Goal: Information Seeking & Learning: Learn about a topic

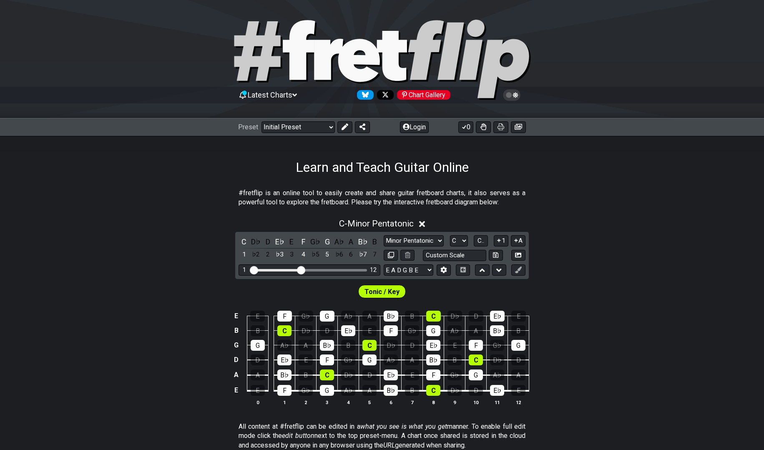
click at [425, 95] on div "Chart Gallery" at bounding box center [423, 95] width 53 height 10
click at [418, 126] on button "Login" at bounding box center [414, 127] width 29 height 12
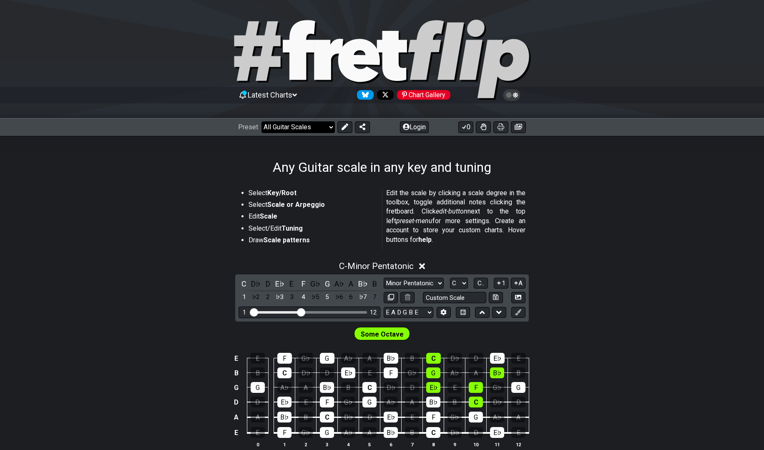
click at [318, 126] on select "Welcome to #fretflip! Initial Preset Custom Preset Minor Pentatonic Major Penta…" at bounding box center [297, 127] width 73 height 12
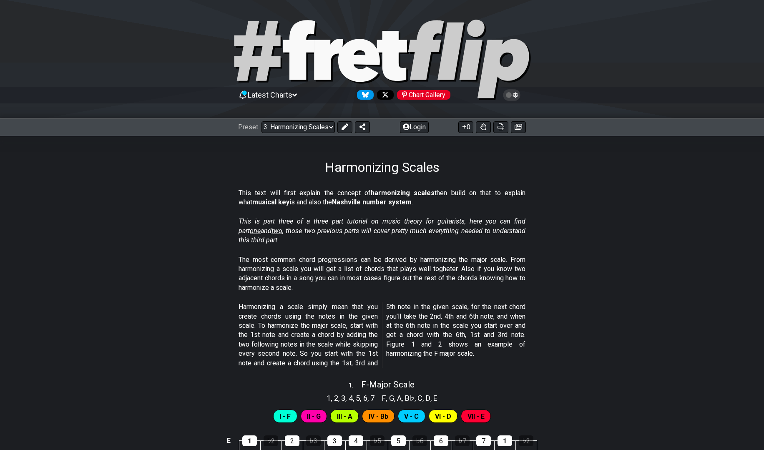
scroll to position [394, 0]
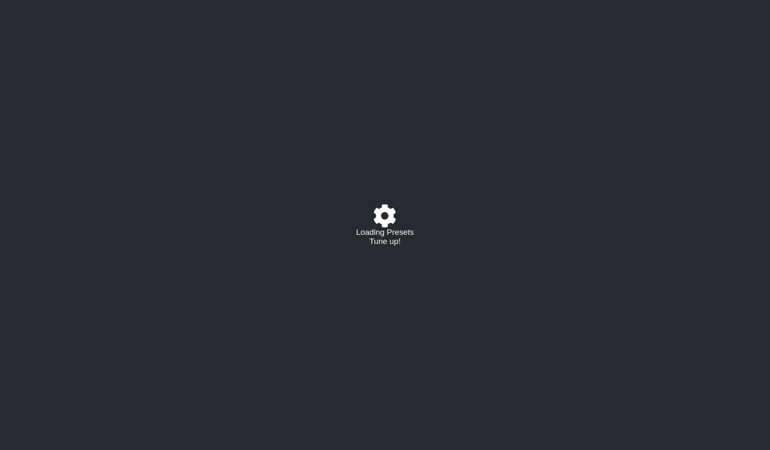
select select "C"
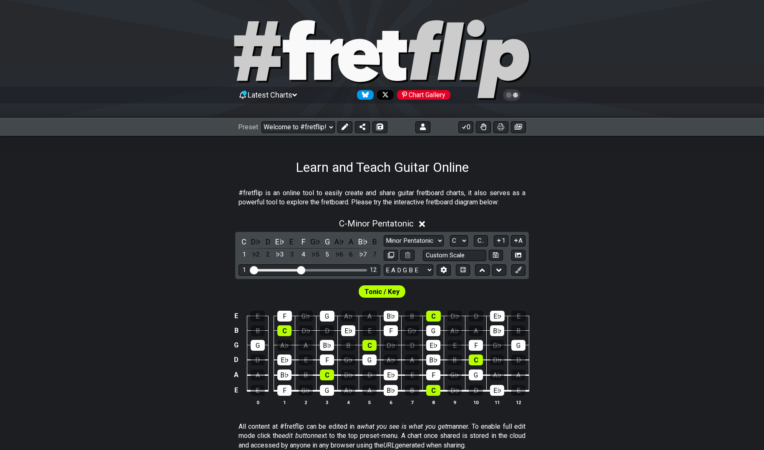
click at [622, 196] on section "#fretflip is an online tool to easily create and share guitar fretboard charts,…" at bounding box center [382, 199] width 764 height 29
click at [515, 93] on icon at bounding box center [515, 95] width 5 height 6
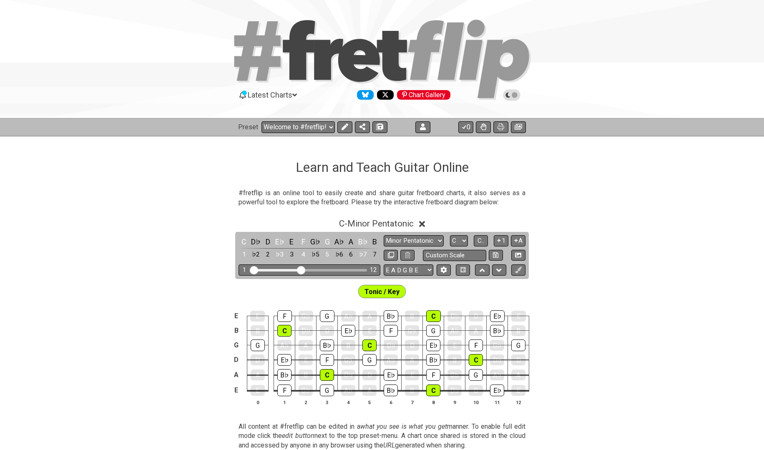
click at [515, 93] on icon at bounding box center [512, 95] width 8 height 8
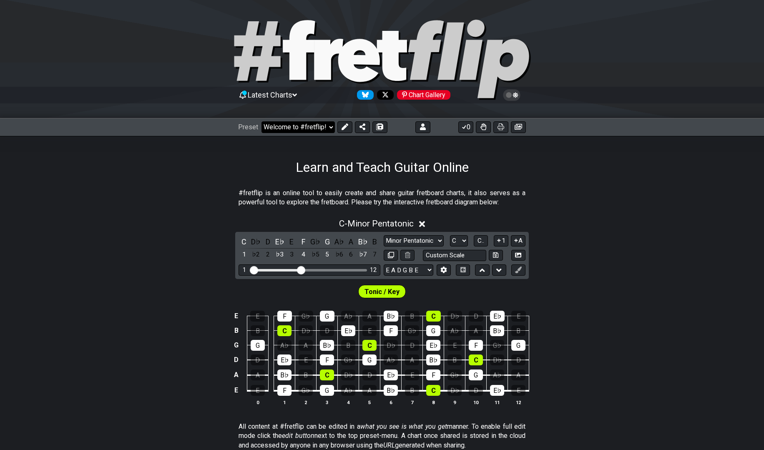
click at [331, 125] on select "Welcome to #fretflip! Initial Preset Custom Preset Strings: Minor Modes Strings…" at bounding box center [297, 127] width 73 height 12
click at [261, 121] on select "Welcome to #fretflip! Initial Preset Custom Preset Strings: Minor Modes Strings…" at bounding box center [297, 127] width 73 height 12
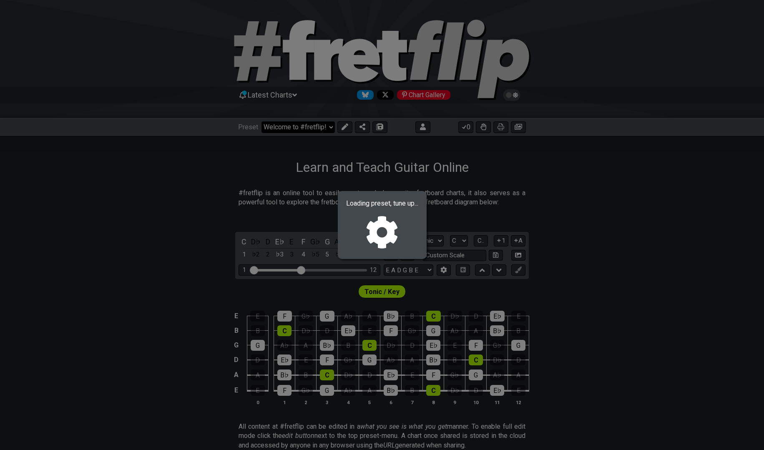
select select "/021703079794"
select select "G"
select select "Dorian"
select select "C G D A E"
select select "G"
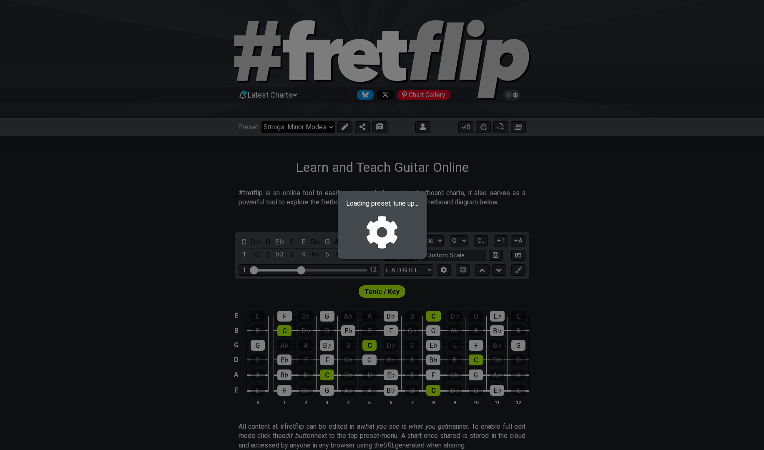
select select "G"
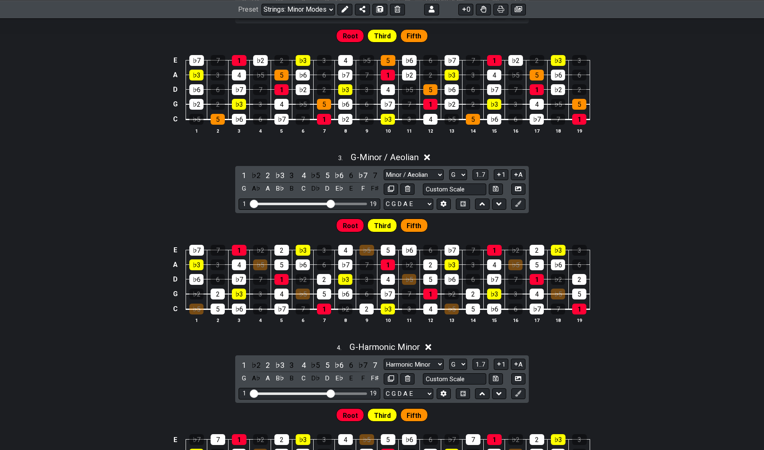
scroll to position [709, 0]
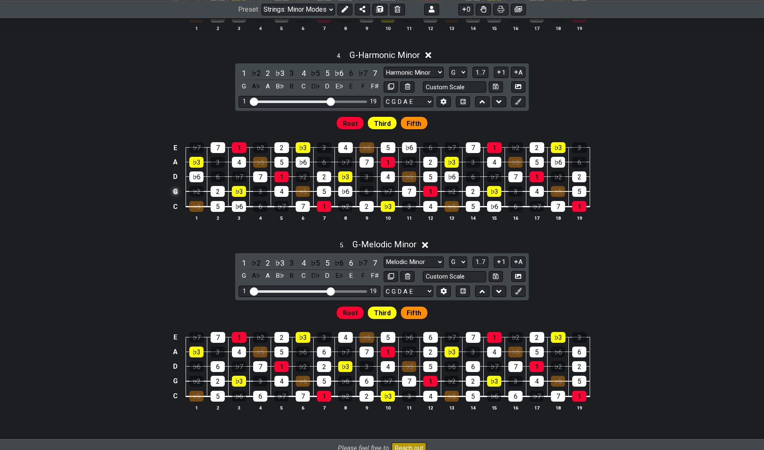
click at [174, 188] on td "G" at bounding box center [176, 191] width 10 height 15
click at [176, 190] on td "x" at bounding box center [176, 191] width 10 height 15
click at [178, 188] on td "o" at bounding box center [176, 191] width 10 height 15
click at [176, 190] on td at bounding box center [176, 191] width 10 height 15
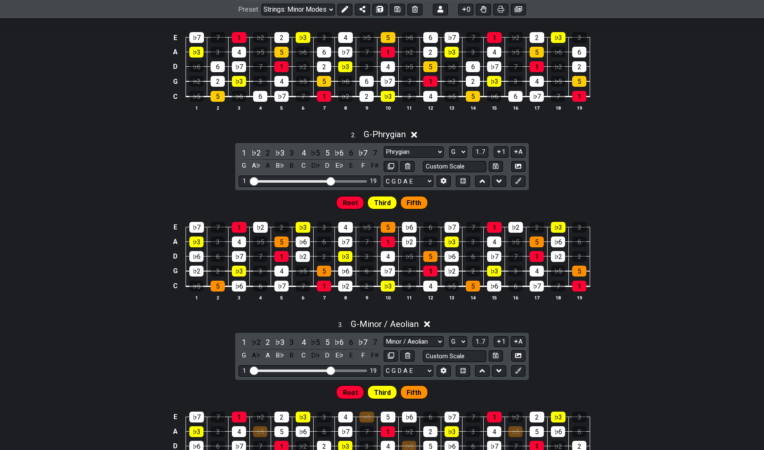
scroll to position [42, 0]
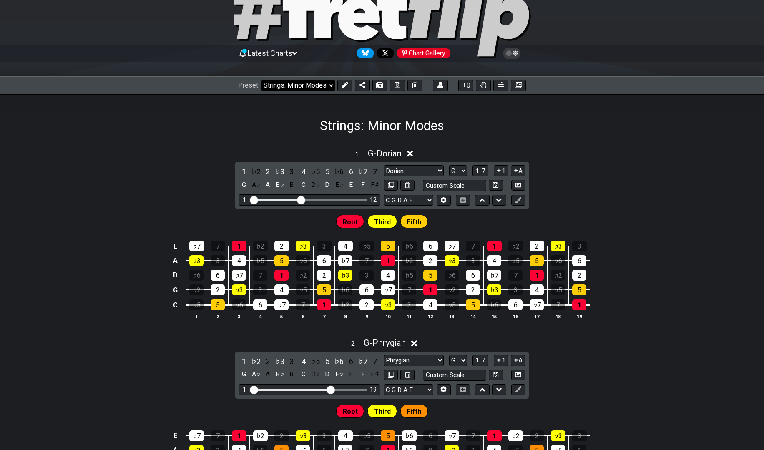
click at [296, 85] on select "Welcome to #fretflip! Initial Preset Custom Preset Strings: Minor Modes Strings…" at bounding box center [297, 86] width 73 height 12
click at [261, 80] on select "Welcome to #fretflip! Initial Preset Custom Preset Strings: Minor Modes Strings…" at bounding box center [297, 86] width 73 height 12
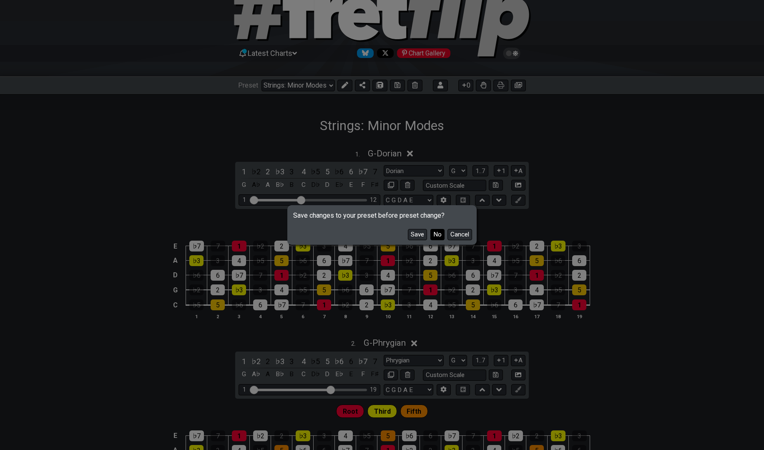
click at [436, 234] on button "No" at bounding box center [437, 234] width 14 height 11
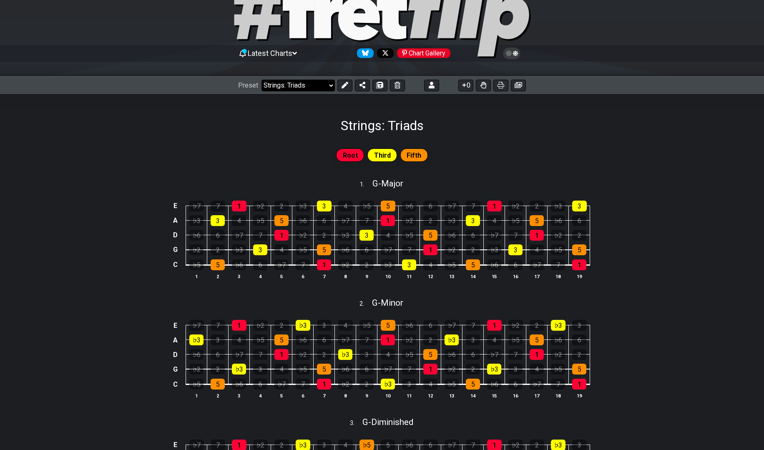
click at [314, 82] on select "Welcome to #fretflip! Initial Preset Custom Preset Strings: Minor Modes Strings…" at bounding box center [297, 86] width 73 height 12
click at [261, 80] on select "Welcome to #fretflip! Initial Preset Custom Preset Strings: Minor Modes Strings…" at bounding box center [297, 86] width 73 height 12
select select "/023720365351"
select select "C"
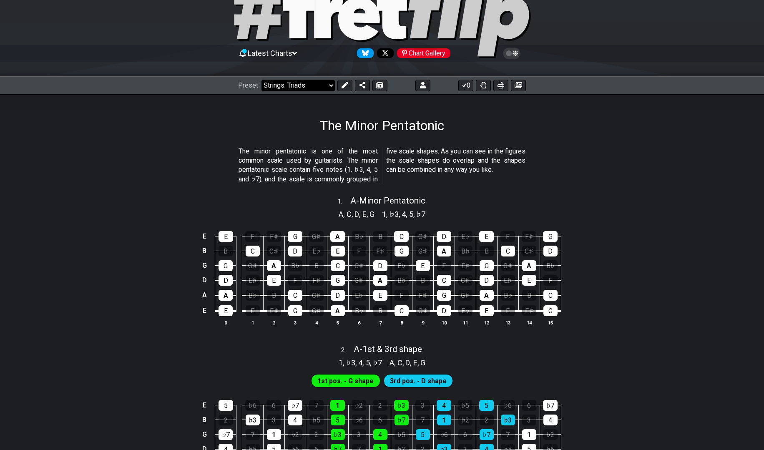
select select "/minor-pentatonic"
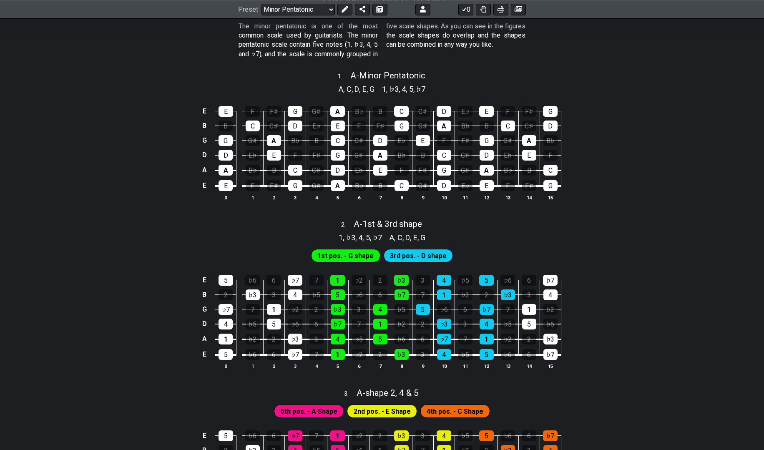
scroll to position [42, 0]
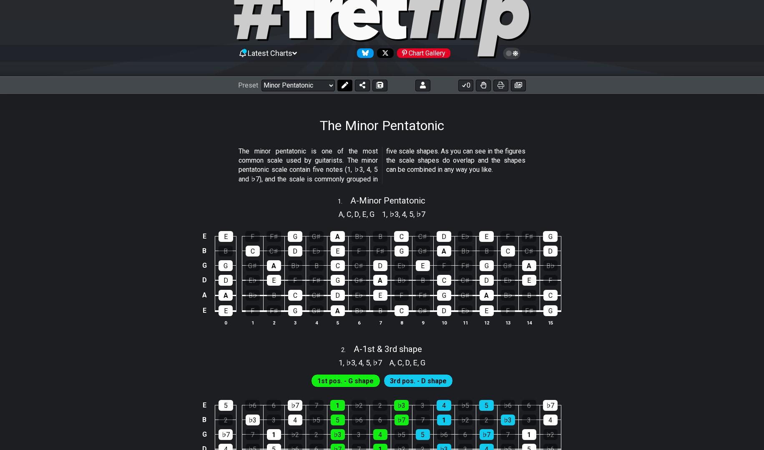
click at [342, 87] on icon at bounding box center [345, 85] width 7 height 7
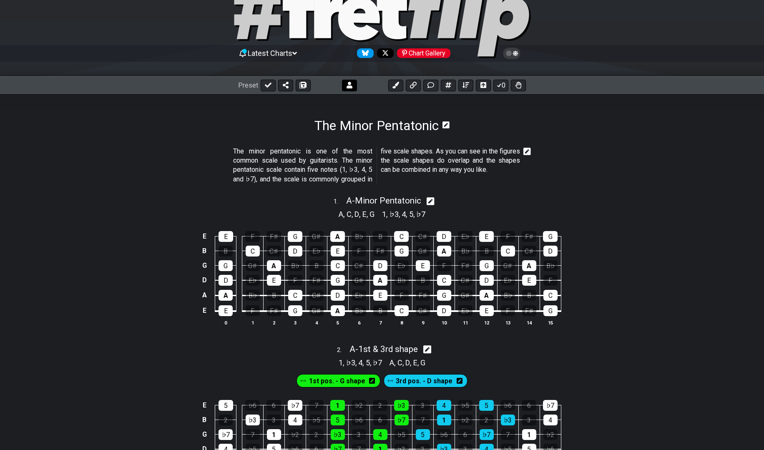
click at [342, 87] on button at bounding box center [349, 86] width 15 height 12
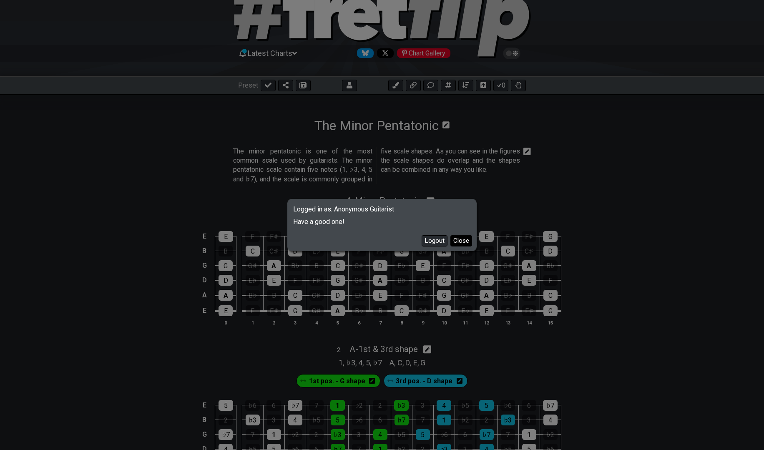
click at [462, 238] on button "Close" at bounding box center [461, 240] width 22 height 11
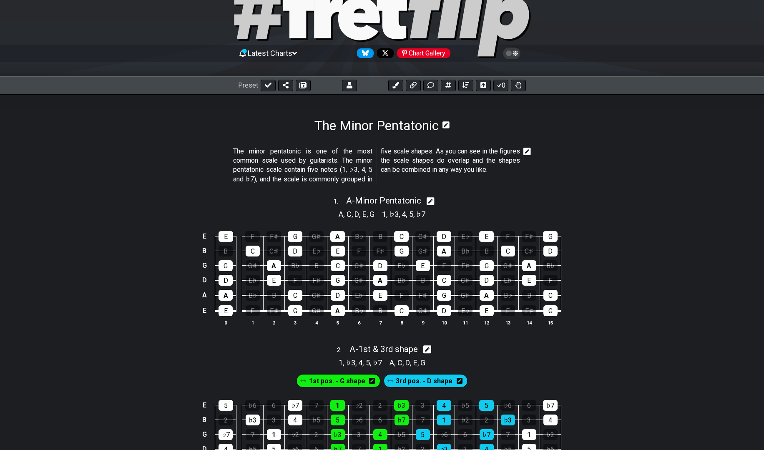
click at [276, 118] on section "The Minor Pentatonic" at bounding box center [382, 113] width 764 height 39
click at [281, 55] on span "Latest Charts" at bounding box center [270, 53] width 45 height 9
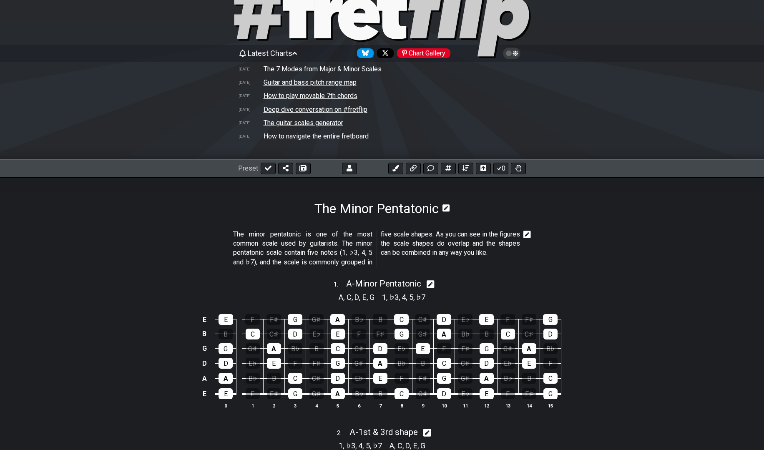
click at [281, 55] on span "Latest Charts" at bounding box center [270, 53] width 45 height 9
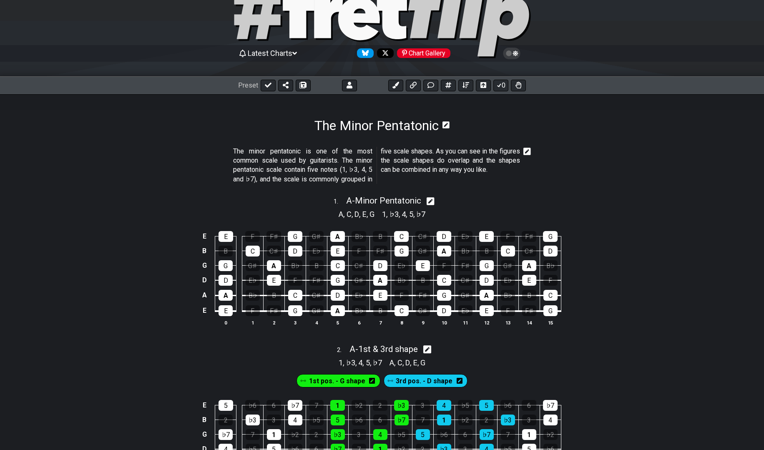
click at [340, 126] on h1 "The Minor Pentatonic" at bounding box center [376, 126] width 124 height 16
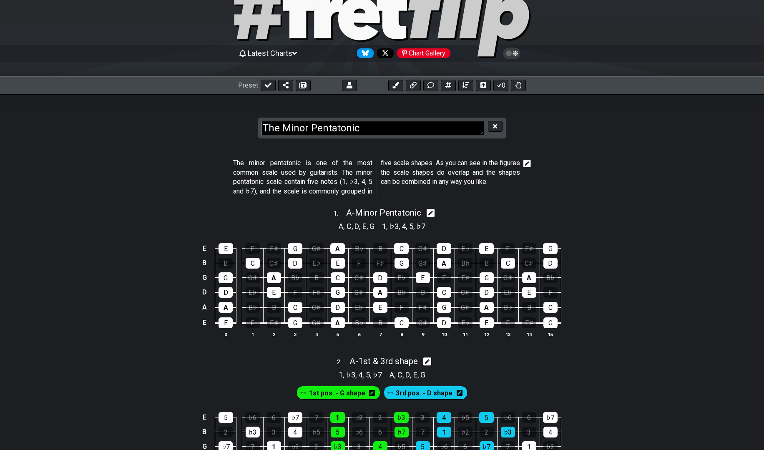
drag, startPoint x: 164, startPoint y: 104, endPoint x: 173, endPoint y: 111, distance: 10.7
click at [170, 110] on section "The Minor Pentatonic" at bounding box center [382, 119] width 764 height 51
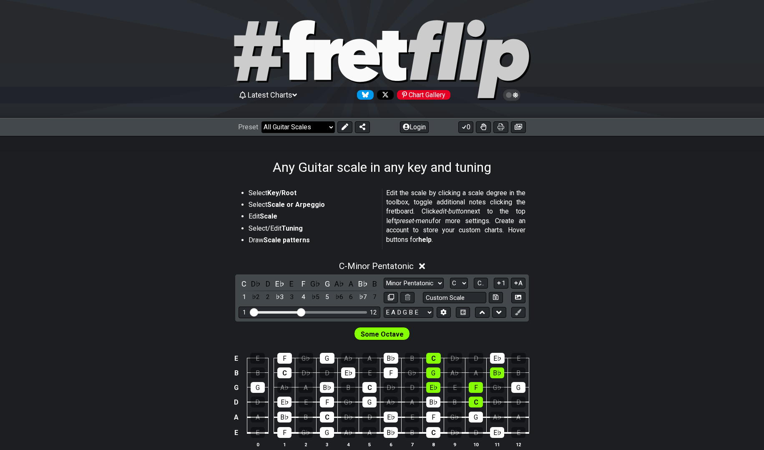
click at [277, 127] on select "Welcome to #fretflip! Initial Preset Custom Preset Minor Pentatonic Major Penta…" at bounding box center [297, 127] width 73 height 12
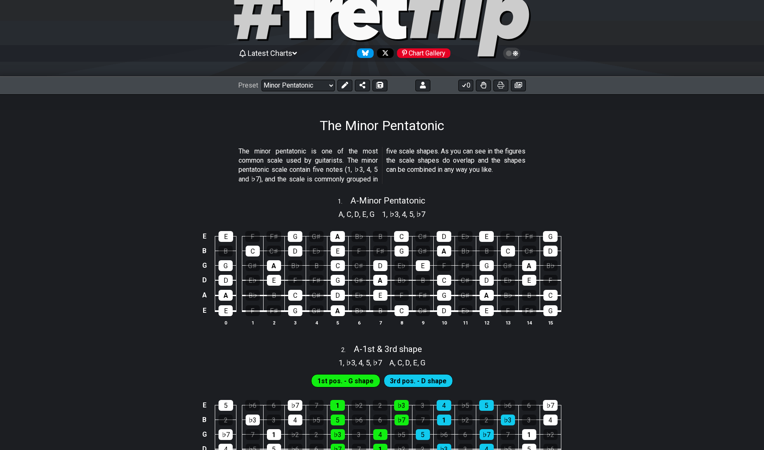
scroll to position [42, 0]
click at [226, 143] on section "The minor pentatonic is one of the most common scale used by guitarists. The mi…" at bounding box center [382, 167] width 764 height 48
click at [422, 85] on icon at bounding box center [423, 85] width 6 height 7
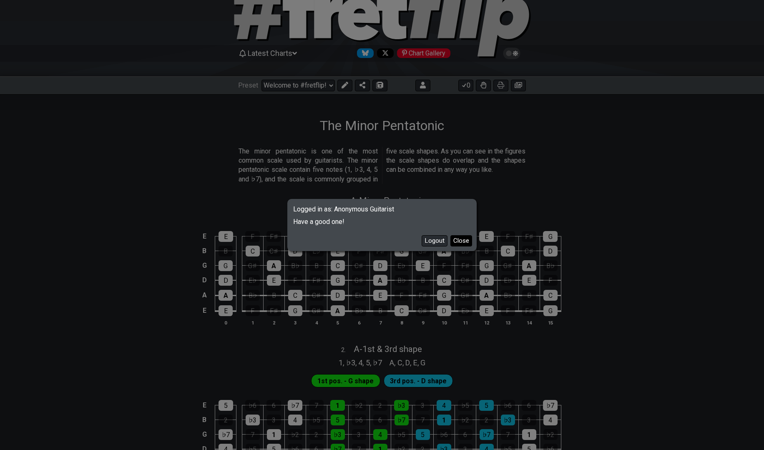
click at [457, 240] on button "Close" at bounding box center [461, 240] width 22 height 11
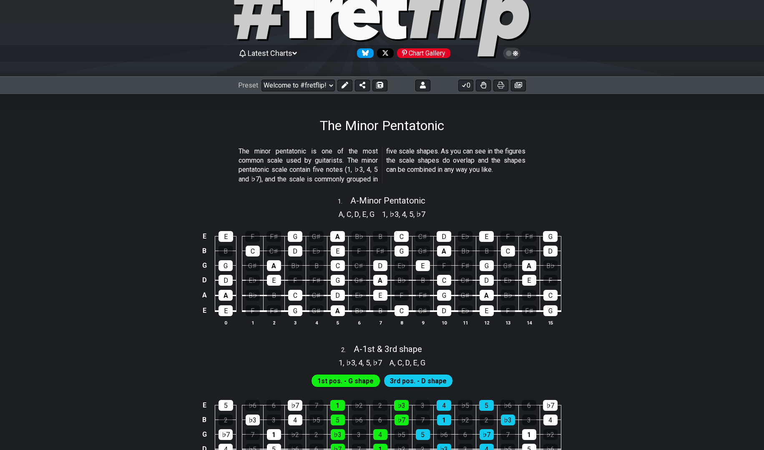
click at [165, 69] on div "Latest Charts Chart Gallery" at bounding box center [382, 62] width 764 height 30
click at [275, 11] on icon at bounding box center [382, 18] width 300 height 83
select select "/welcome"
select select "C"
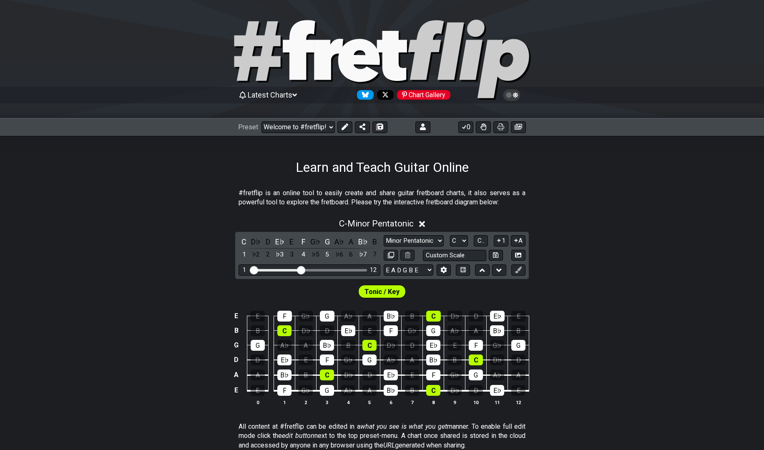
click at [302, 95] on div "Latest Charts Chart Gallery" at bounding box center [382, 94] width 288 height 13
click at [296, 94] on icon at bounding box center [294, 94] width 5 height 3
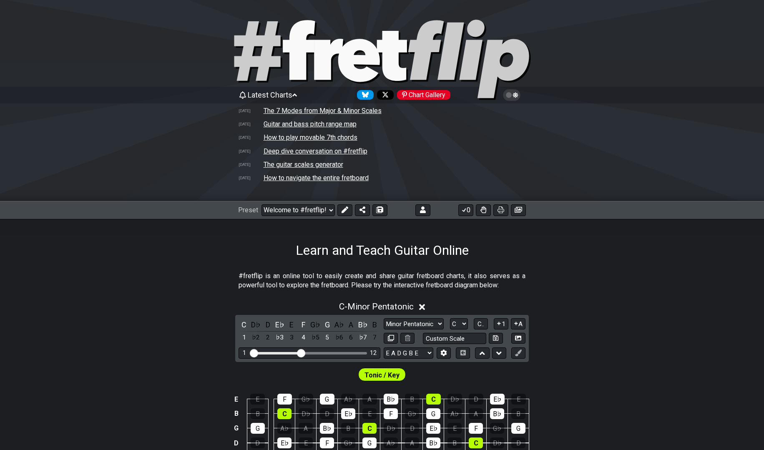
click at [296, 94] on icon at bounding box center [294, 94] width 5 height 3
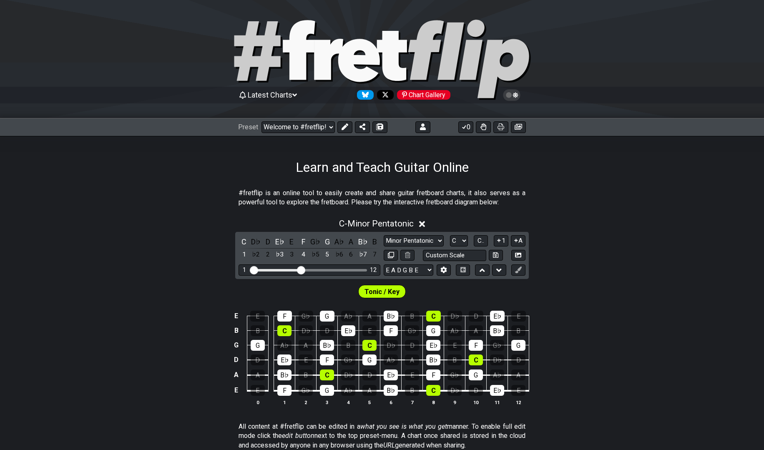
click at [296, 94] on icon at bounding box center [294, 94] width 5 height 3
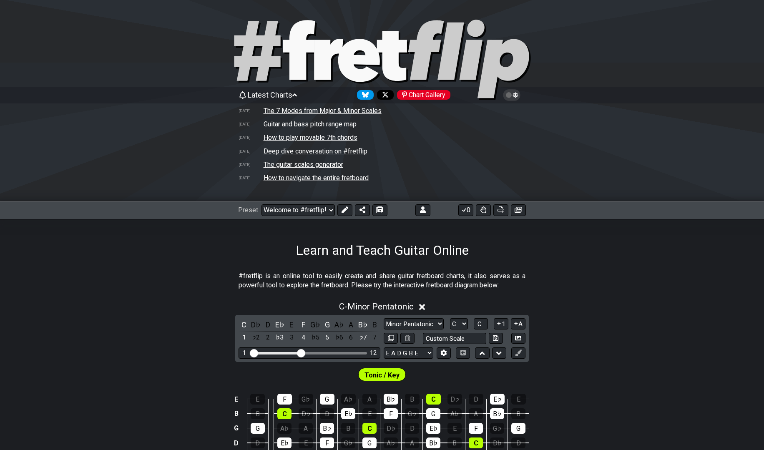
click at [286, 127] on td "Guitar and bass pitch range map" at bounding box center [310, 124] width 94 height 9
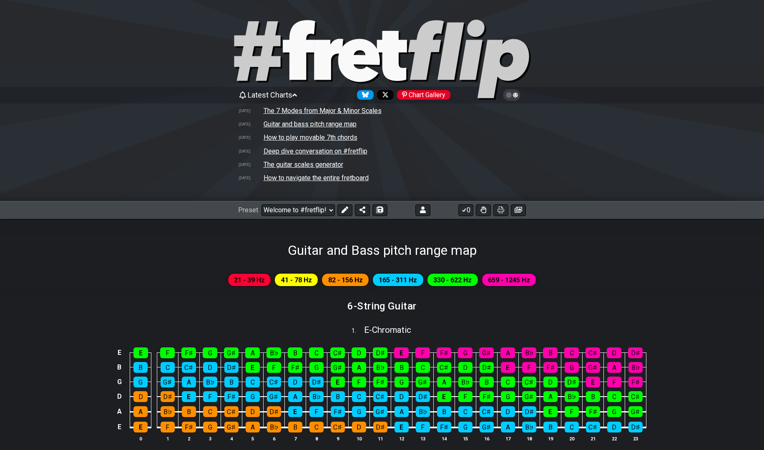
click at [321, 175] on td "How to navigate the entire fretboard" at bounding box center [316, 177] width 106 height 9
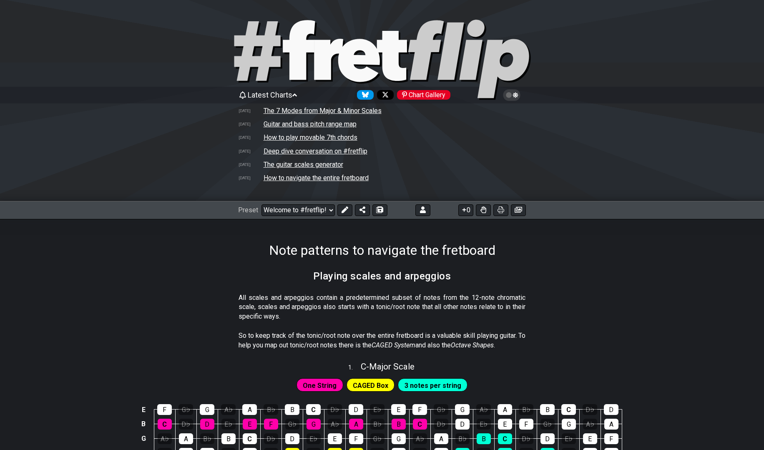
click at [431, 207] on div "Preset Welcome to #fretflip! Initial Preset Custom Preset Strings: Minor Modes …" at bounding box center [382, 210] width 288 height 12
click at [429, 212] on button at bounding box center [422, 210] width 15 height 12
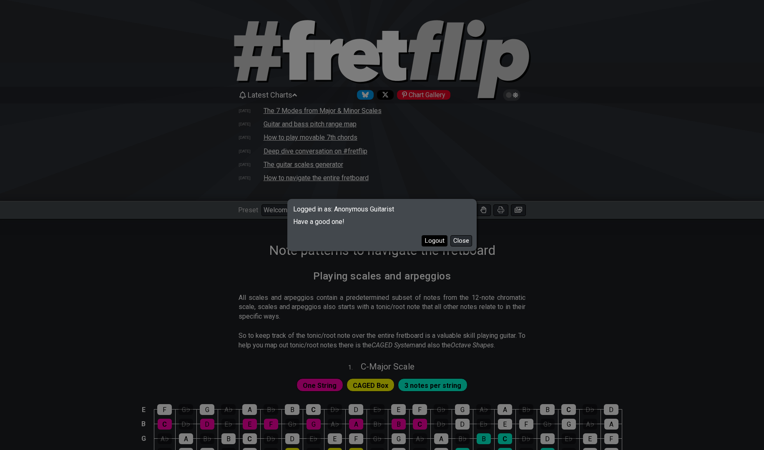
click at [429, 236] on button "Logout" at bounding box center [435, 240] width 26 height 11
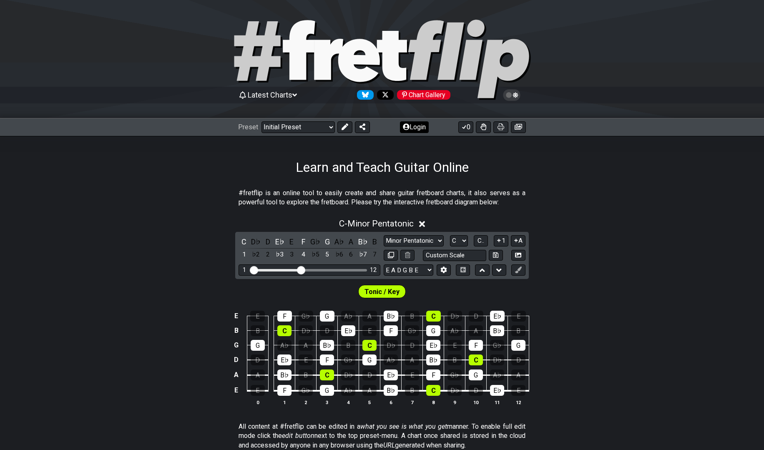
click at [418, 125] on button "Login" at bounding box center [414, 127] width 29 height 12
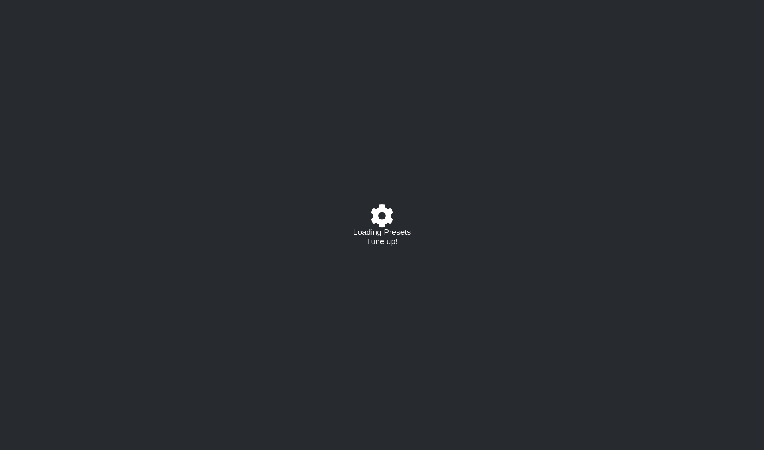
select select "C"
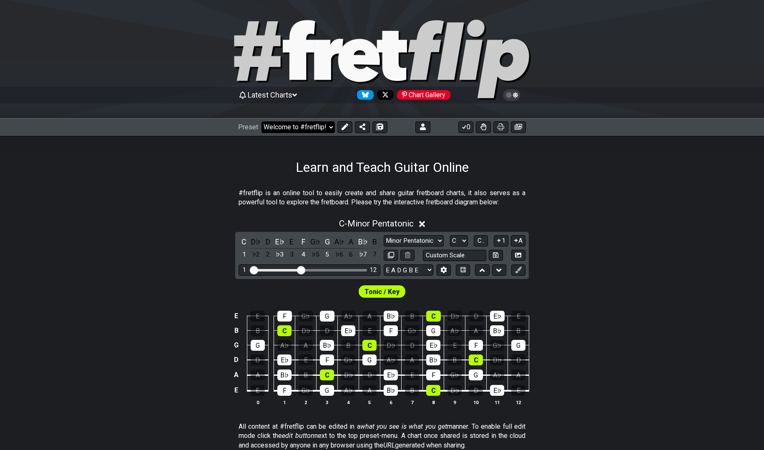
click at [331, 128] on select "Welcome to #fretflip! Initial Preset Custom Preset Strings: Minor Modes Strings…" at bounding box center [297, 127] width 73 height 12
click at [261, 121] on select "Welcome to #fretflip! Initial Preset Custom Preset Strings: Minor Modes Strings…" at bounding box center [297, 127] width 73 height 12
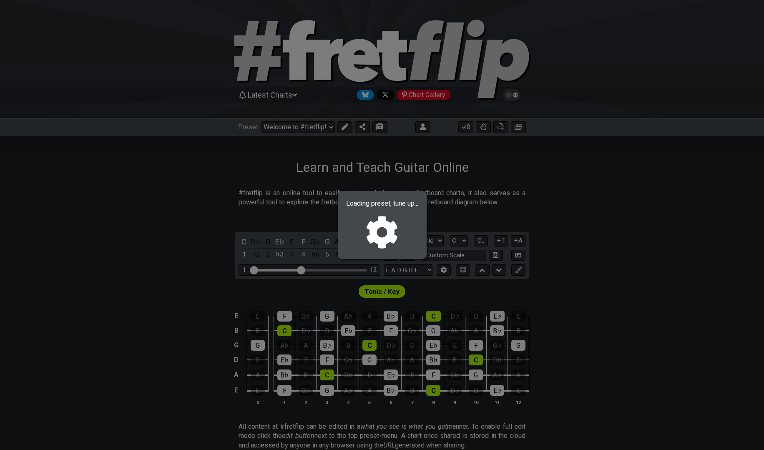
select select "/021703079794"
select select "G"
select select "Dorian"
select select "C G D A E"
select select "G"
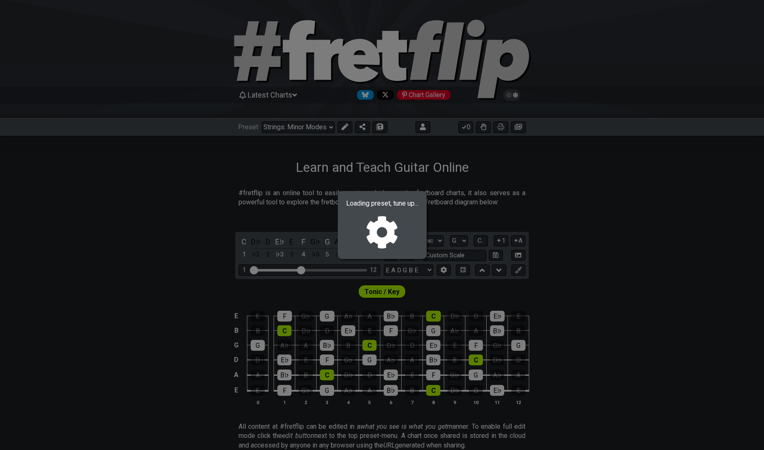
select select "G"
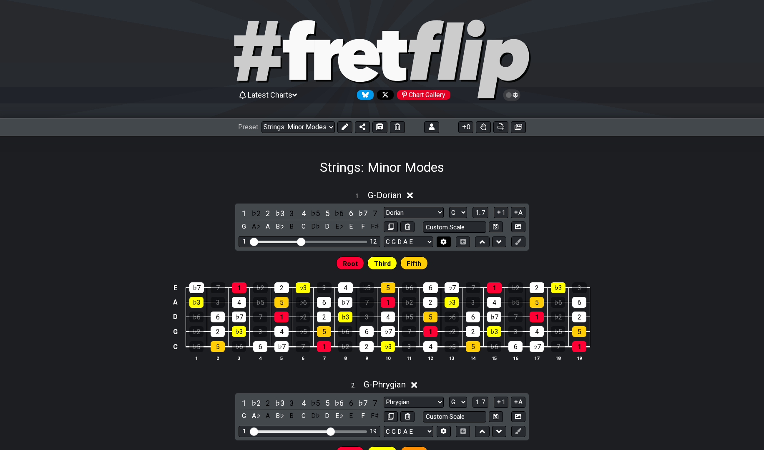
click at [442, 237] on button at bounding box center [444, 241] width 14 height 11
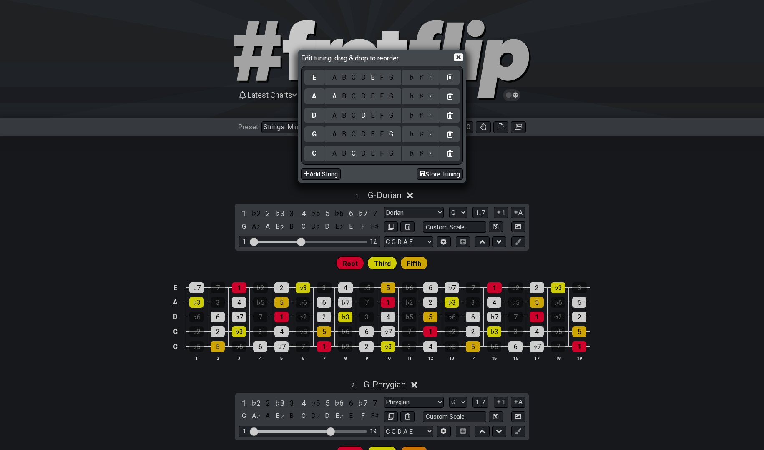
click at [460, 59] on icon at bounding box center [458, 57] width 9 height 9
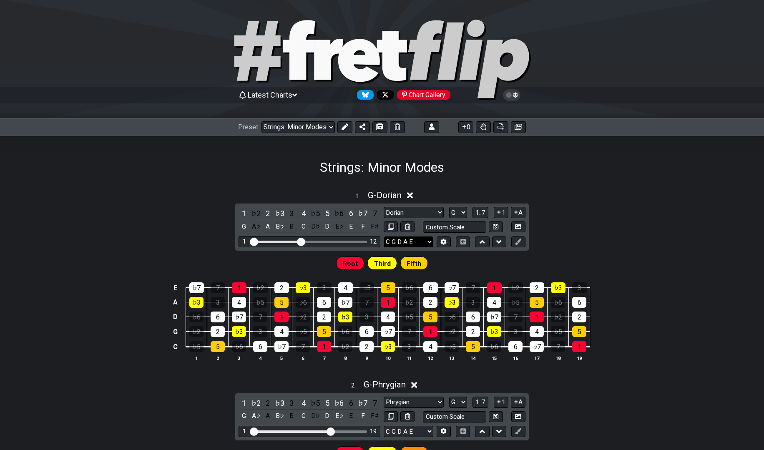
click at [429, 241] on select "C G D A E C G D A E E A D G B E B E A D F♯ B A D G C E A D A D G B E E♭ A♭ D♭ G…" at bounding box center [409, 241] width 50 height 11
click at [619, 197] on div "1 . G - Dorian" at bounding box center [382, 193] width 764 height 16
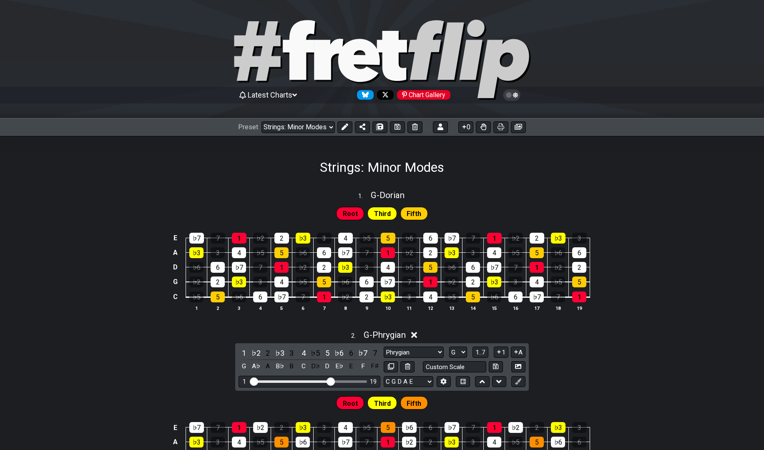
click at [501, 196] on div "1 . G - Dorian" at bounding box center [382, 193] width 764 height 16
select select "G"
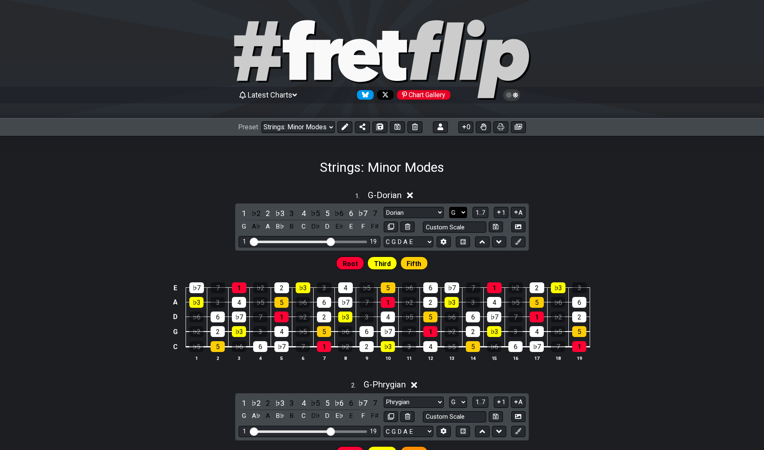
click at [465, 211] on select "A♭ A A♯ B♭ B C C♯ D♭ D D♯ E♭ E F F♯ G♭ G G♯" at bounding box center [458, 212] width 18 height 11
click at [563, 244] on div "1 . G - Dorian 1 ♭2 2 ♭3 3 4 ♭5 5 ♭6 6 ♭7 7 G A♭ A B♭ B C D♭ D E♭ E F F♯ Dorian…" at bounding box center [382, 279] width 764 height 188
click at [446, 243] on icon at bounding box center [444, 242] width 6 height 6
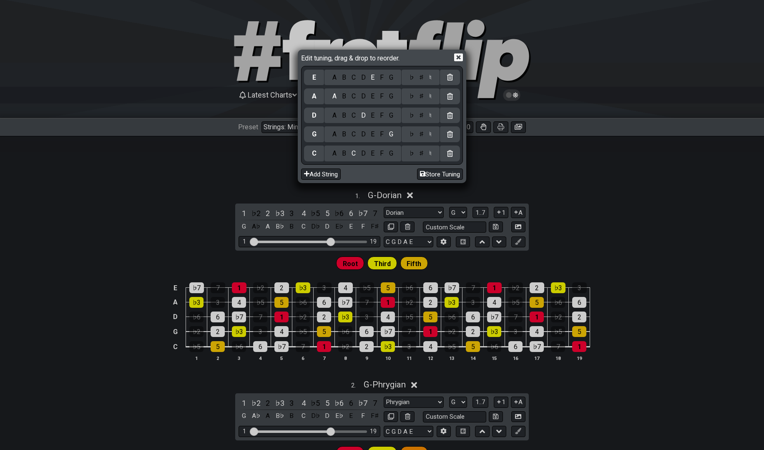
click at [458, 55] on icon at bounding box center [458, 57] width 9 height 8
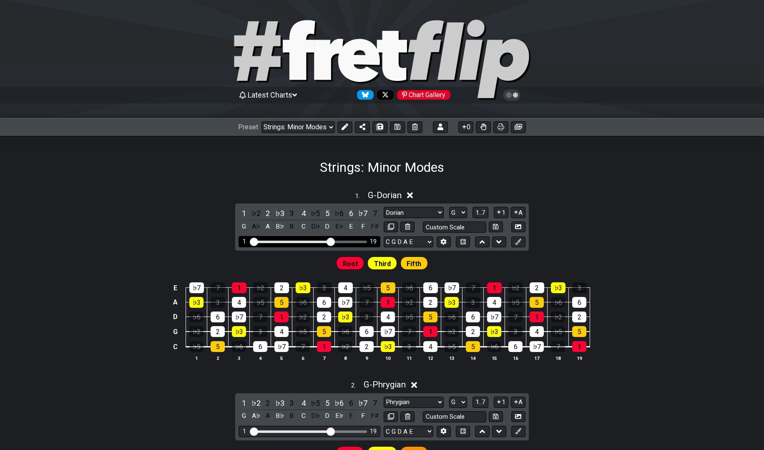
click at [244, 241] on div "1" at bounding box center [244, 241] width 3 height 7
drag, startPoint x: 251, startPoint y: 241, endPoint x: 267, endPoint y: 241, distance: 15.9
click at [267, 241] on input "Visible fret range" at bounding box center [309, 241] width 118 height 0
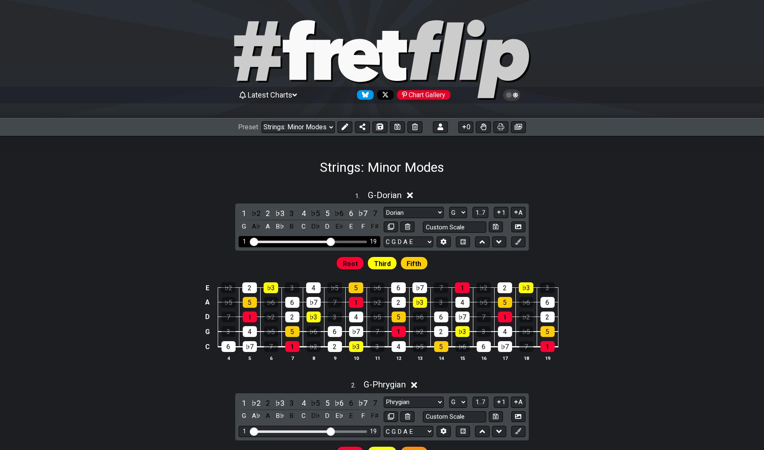
drag, startPoint x: 267, startPoint y: 241, endPoint x: 231, endPoint y: 244, distance: 36.5
click at [250, 241] on input "Visible fret range" at bounding box center [309, 241] width 118 height 0
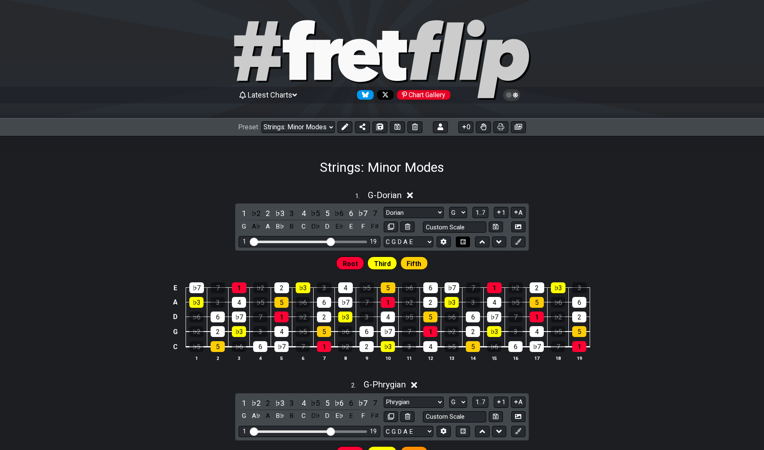
click at [462, 244] on icon at bounding box center [462, 241] width 5 height 5
click at [465, 242] on icon at bounding box center [462, 241] width 5 height 5
click at [344, 123] on icon at bounding box center [345, 126] width 7 height 7
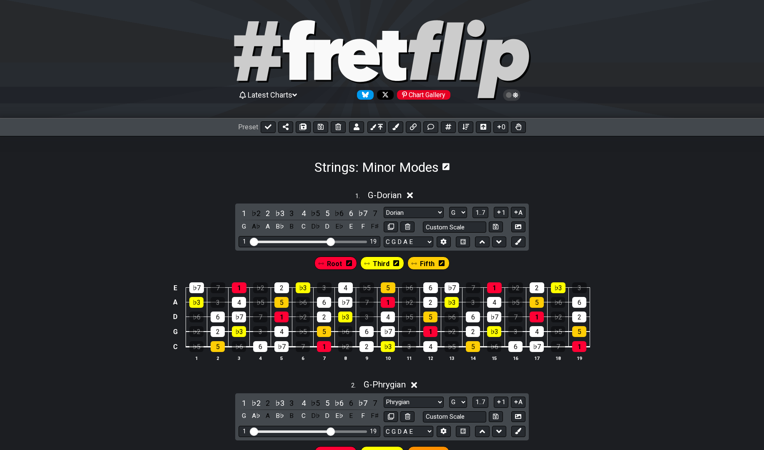
click at [196, 358] on th "1" at bounding box center [196, 358] width 21 height 8
click at [279, 141] on section "Strings: Minor Modes" at bounding box center [382, 155] width 764 height 39
click at [500, 128] on icon at bounding box center [499, 126] width 8 height 7
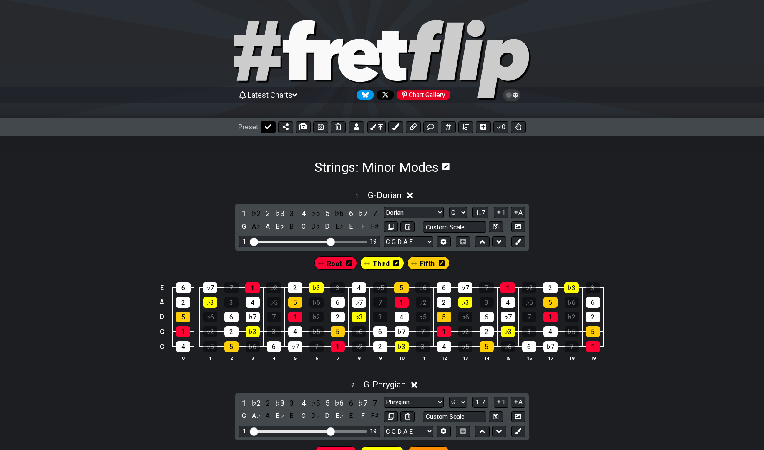
click at [267, 128] on icon at bounding box center [268, 126] width 7 height 5
select select "/021703079794"
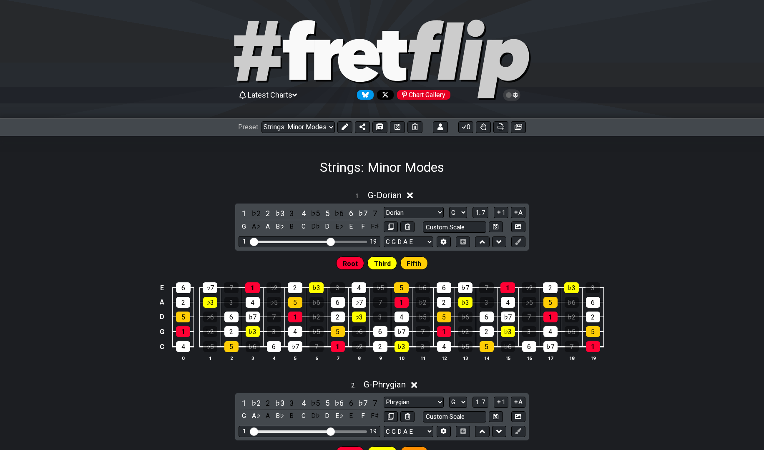
click at [299, 172] on div "Strings: Minor Modes" at bounding box center [382, 155] width 764 height 39
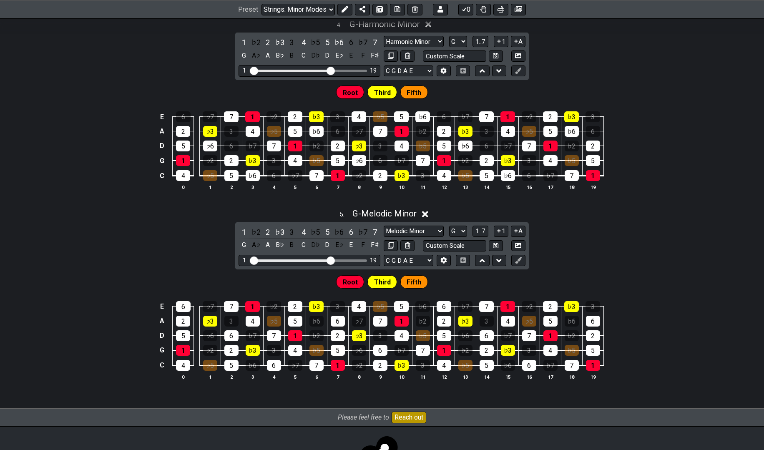
scroll to position [751, 0]
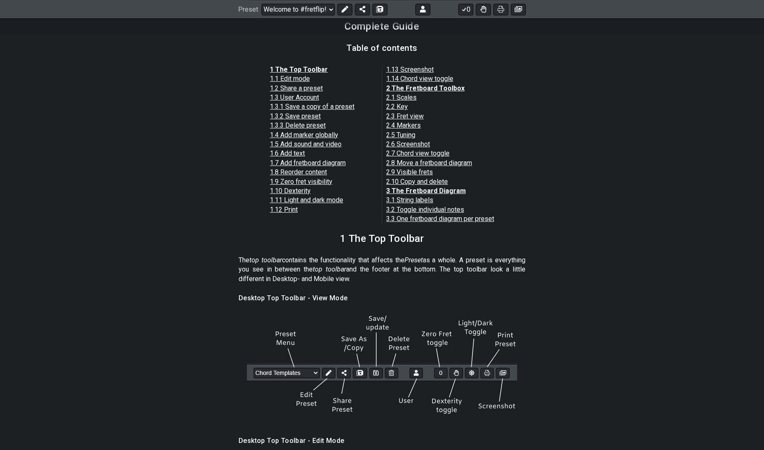
scroll to position [779, 0]
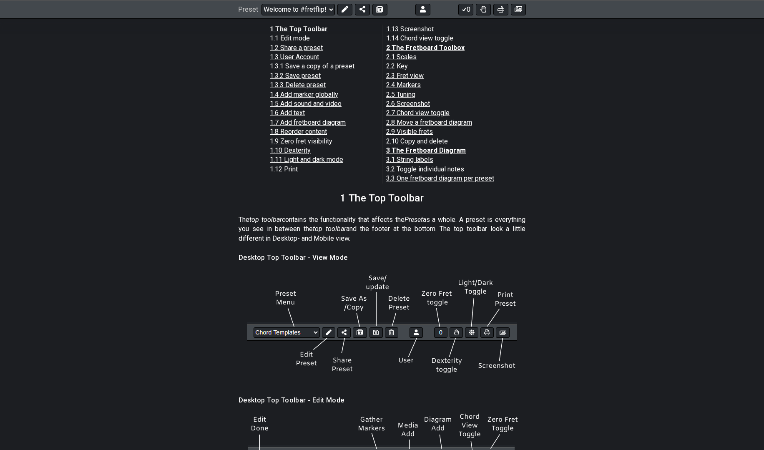
click at [319, 140] on link "1.9 Zero fret visibility" at bounding box center [301, 141] width 63 height 8
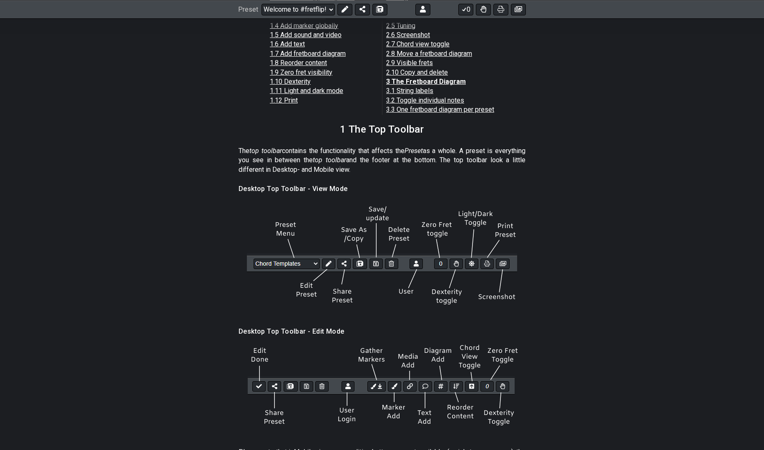
scroll to position [862, 0]
